Goal: Navigation & Orientation: Find specific page/section

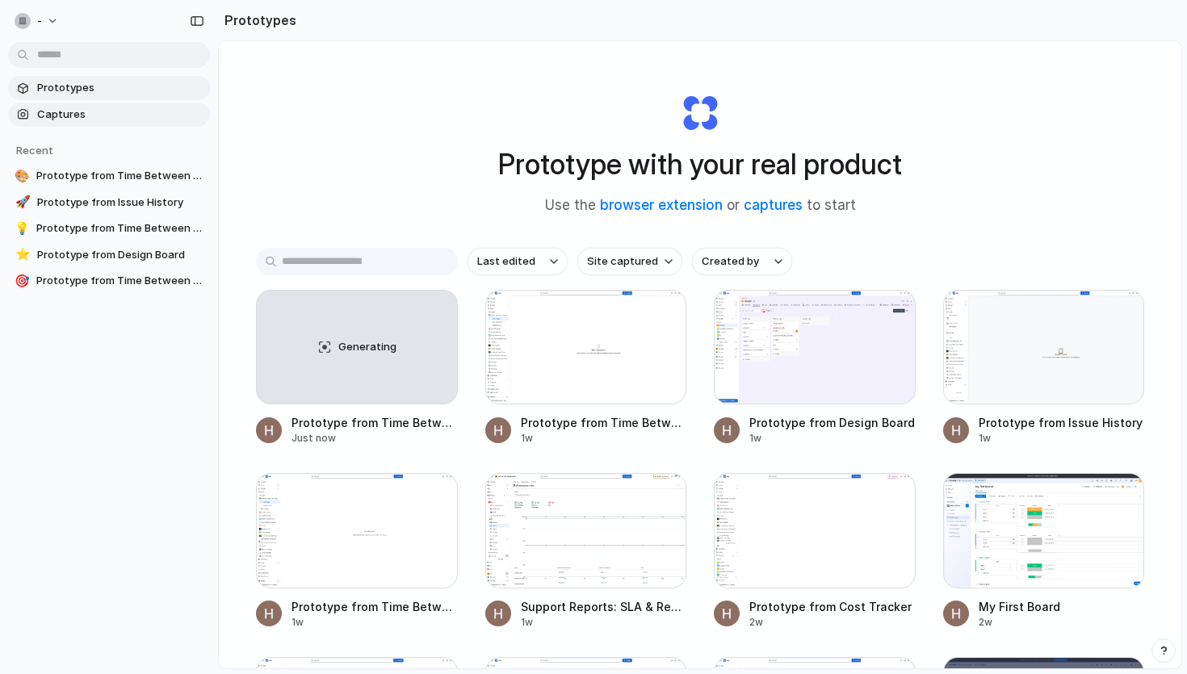
click at [33, 107] on link "Captures" at bounding box center [109, 115] width 202 height 24
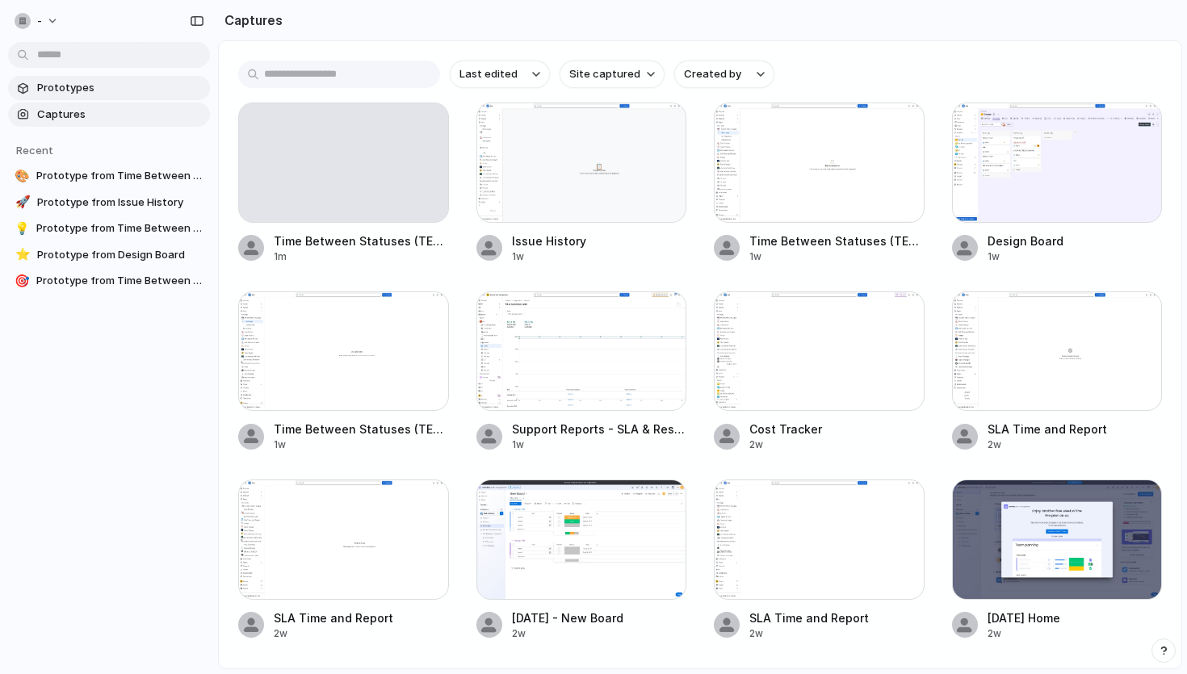
click at [90, 94] on span "Prototypes" at bounding box center [120, 88] width 166 height 16
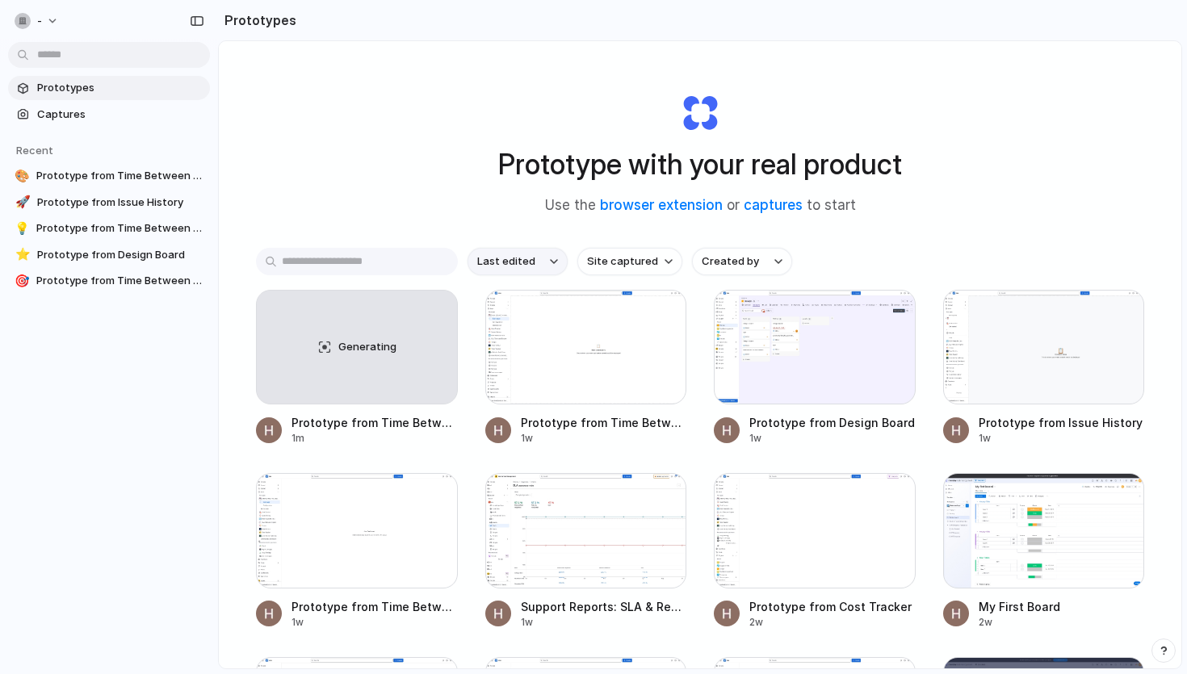
click at [546, 258] on button "Last edited" at bounding box center [517, 261] width 100 height 27
click at [546, 258] on div "Last edited Last created Alphabetical" at bounding box center [593, 337] width 1187 height 674
click at [640, 257] on span "Site captured" at bounding box center [622, 261] width 71 height 16
click at [672, 258] on div "All sites atlassian.net monday.com" at bounding box center [593, 337] width 1187 height 674
click at [666, 259] on button "Site captured" at bounding box center [629, 261] width 105 height 27
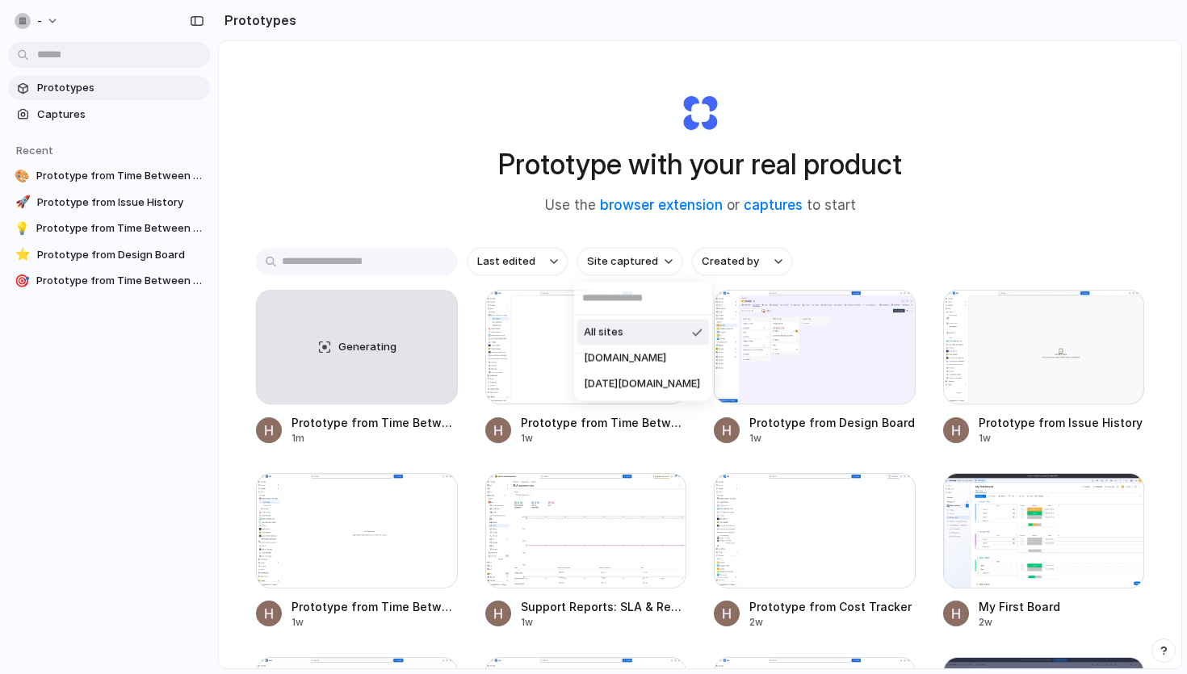
click at [755, 258] on div "All sites atlassian.net monday.com" at bounding box center [593, 337] width 1187 height 674
click at [774, 261] on div "button" at bounding box center [778, 261] width 8 height 6
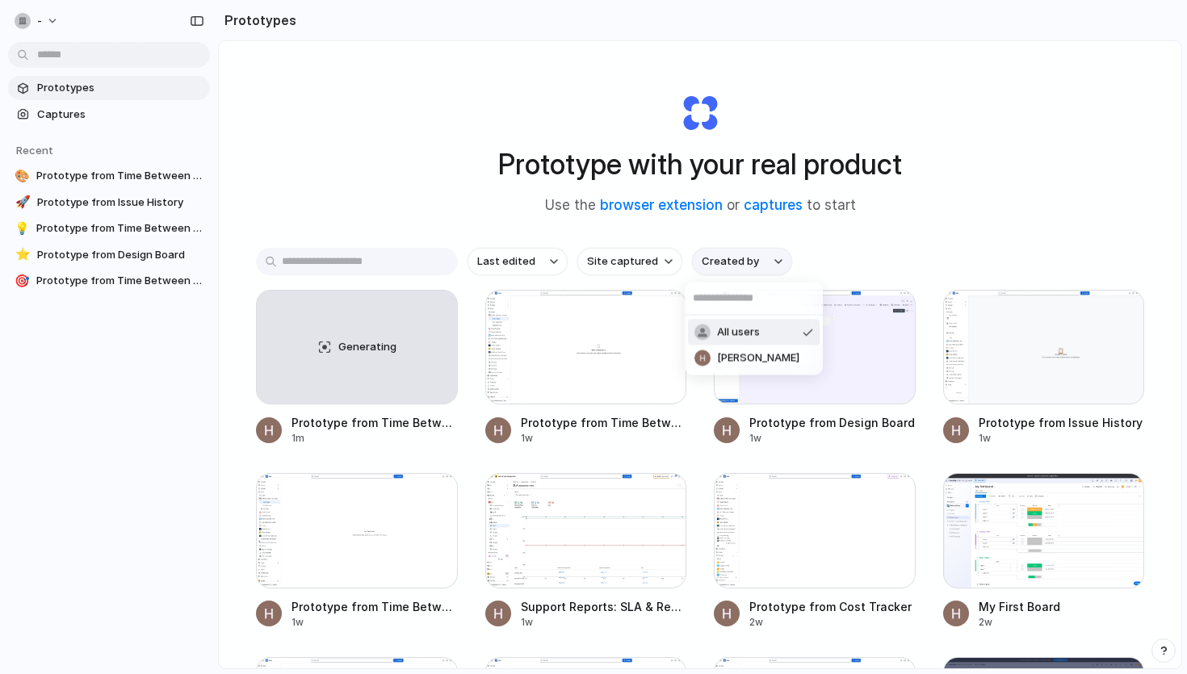
click at [769, 261] on div "All users Наталья Скороход" at bounding box center [593, 337] width 1187 height 674
